Goal: Unclear

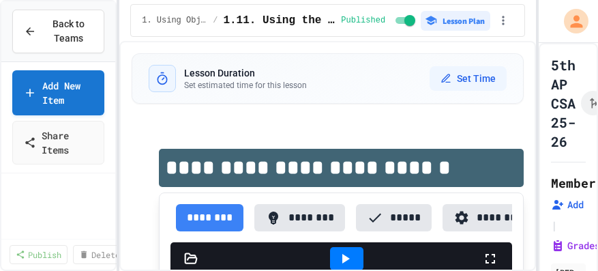
select select "***"
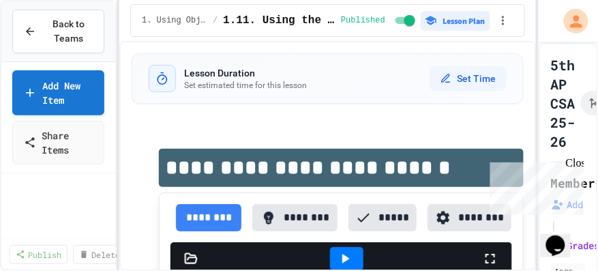
scroll to position [136, 0]
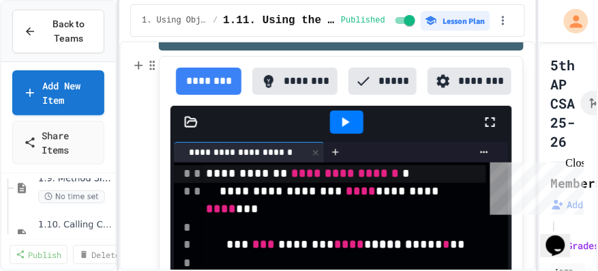
click at [483, 124] on icon at bounding box center [490, 122] width 16 height 16
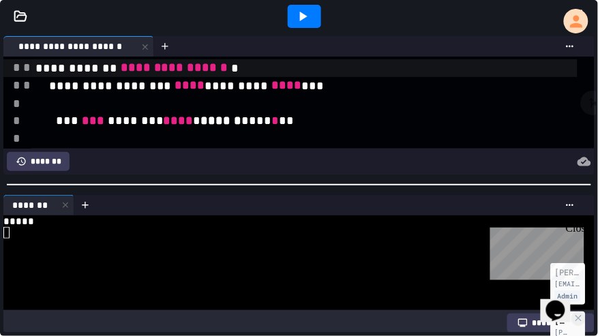
click at [303, 15] on icon at bounding box center [304, 17] width 8 height 10
click at [305, 18] on icon at bounding box center [304, 17] width 8 height 10
click at [303, 16] on icon at bounding box center [304, 17] width 8 height 10
